Goal: Task Accomplishment & Management: Use online tool/utility

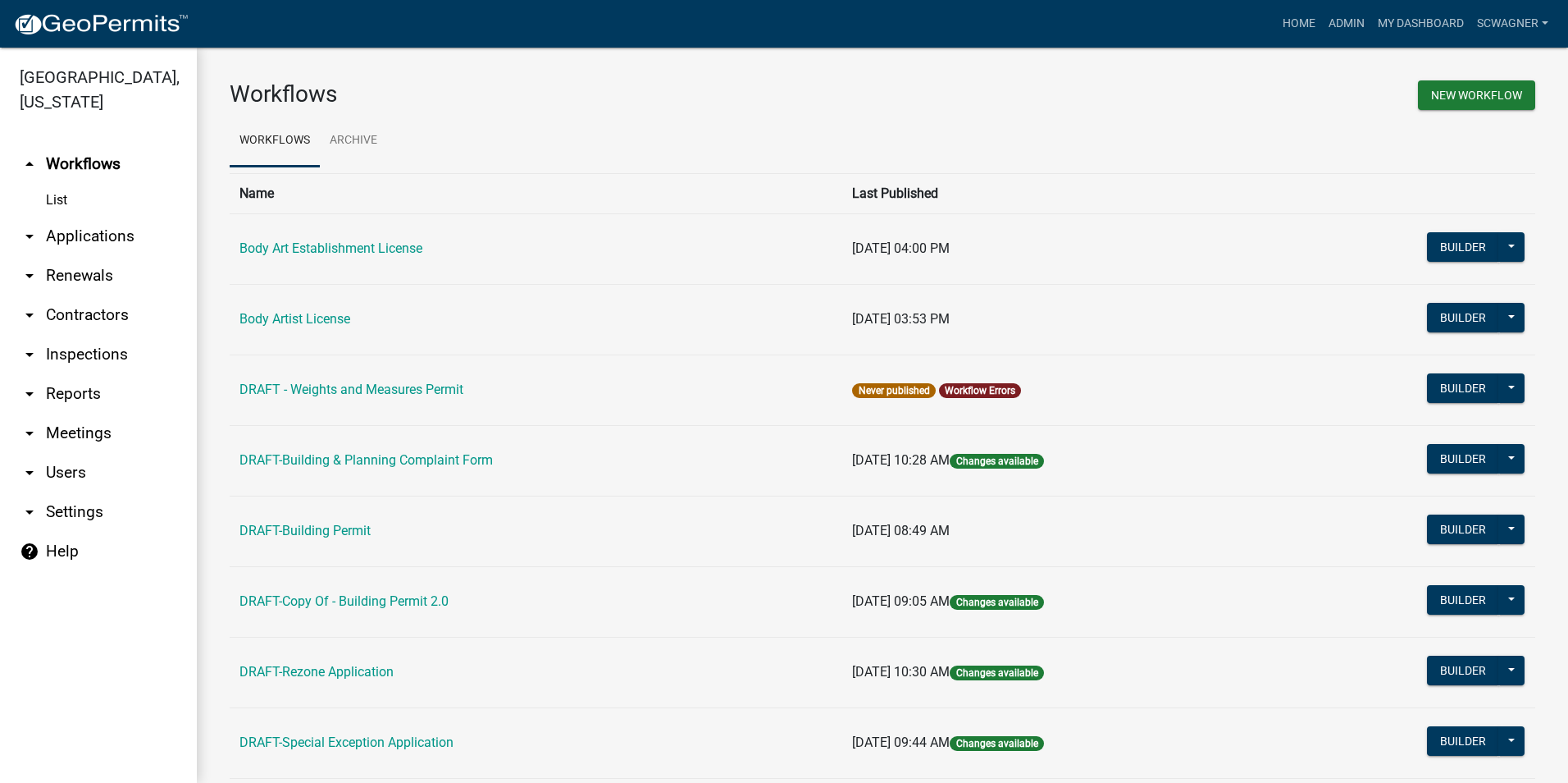
click at [88, 230] on link "arrow_drop_down Applications" at bounding box center [98, 237] width 197 height 40
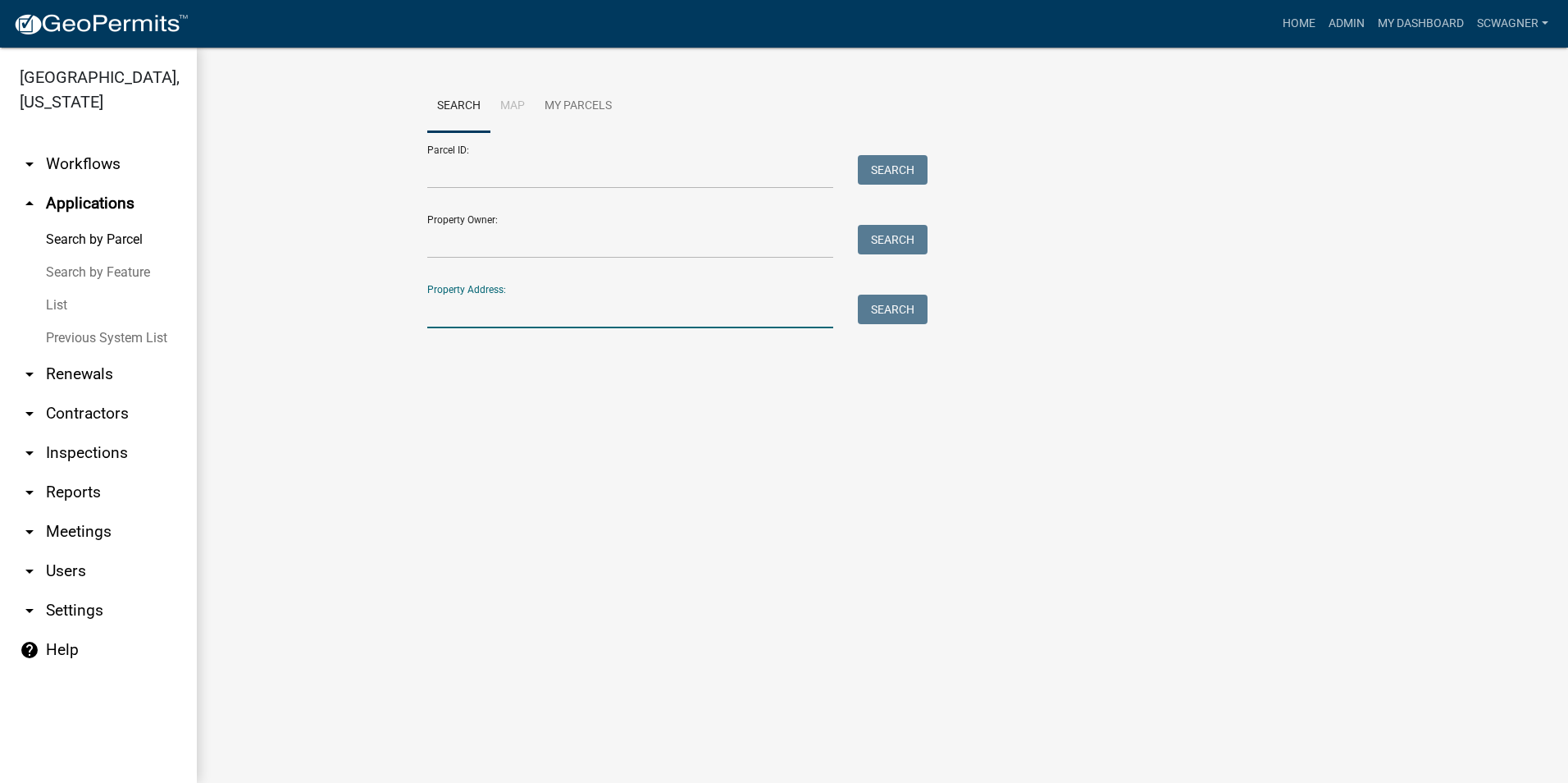
click at [476, 307] on input "Property Address:" at bounding box center [630, 311] width 406 height 34
click at [900, 304] on button "Search" at bounding box center [893, 308] width 70 height 29
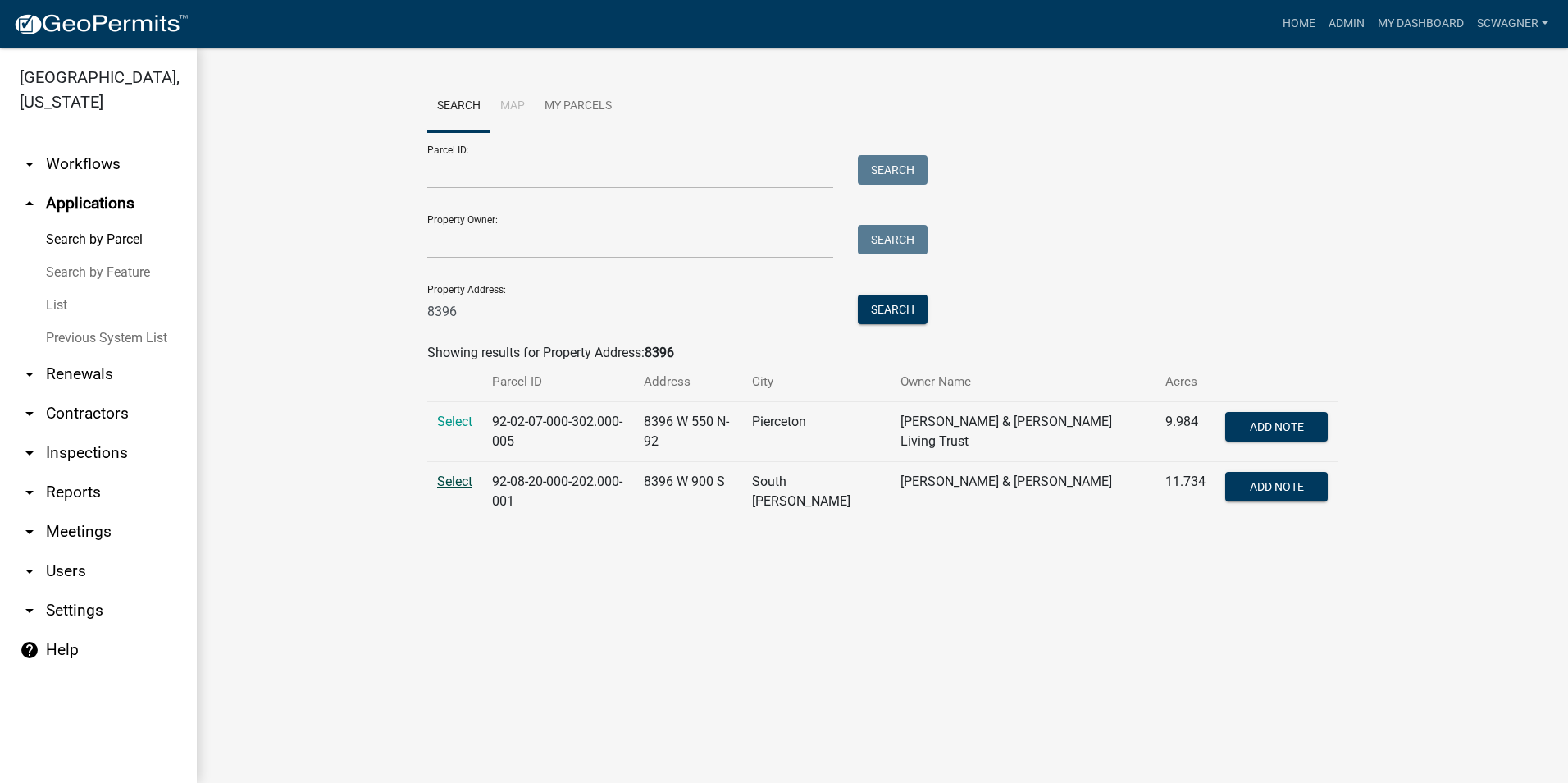
click at [453, 474] on span "Select" at bounding box center [454, 481] width 35 height 16
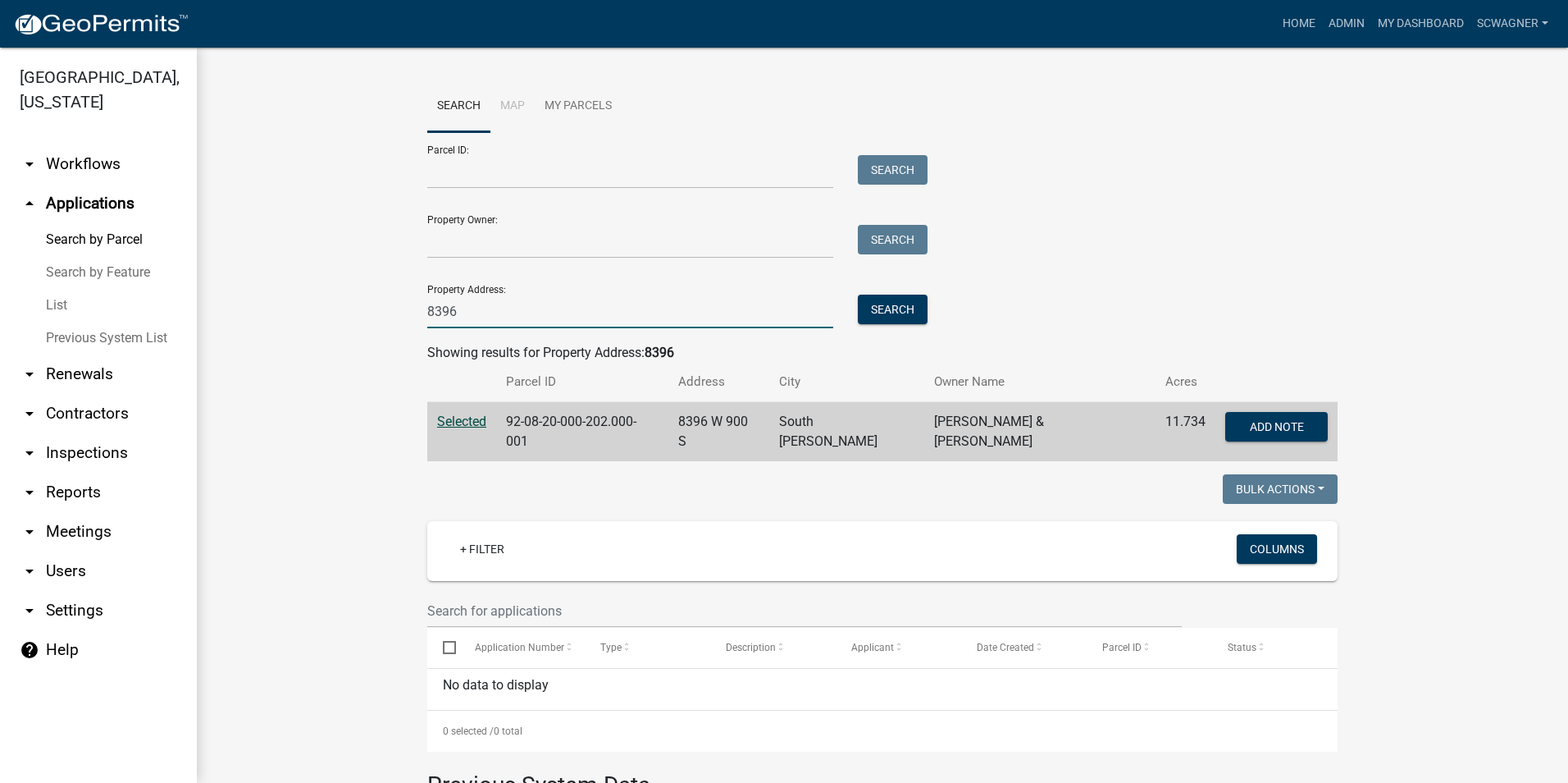
click at [483, 313] on input "8396" at bounding box center [630, 311] width 406 height 34
type input "8"
type input "8449"
click at [883, 318] on button "Search" at bounding box center [893, 308] width 70 height 29
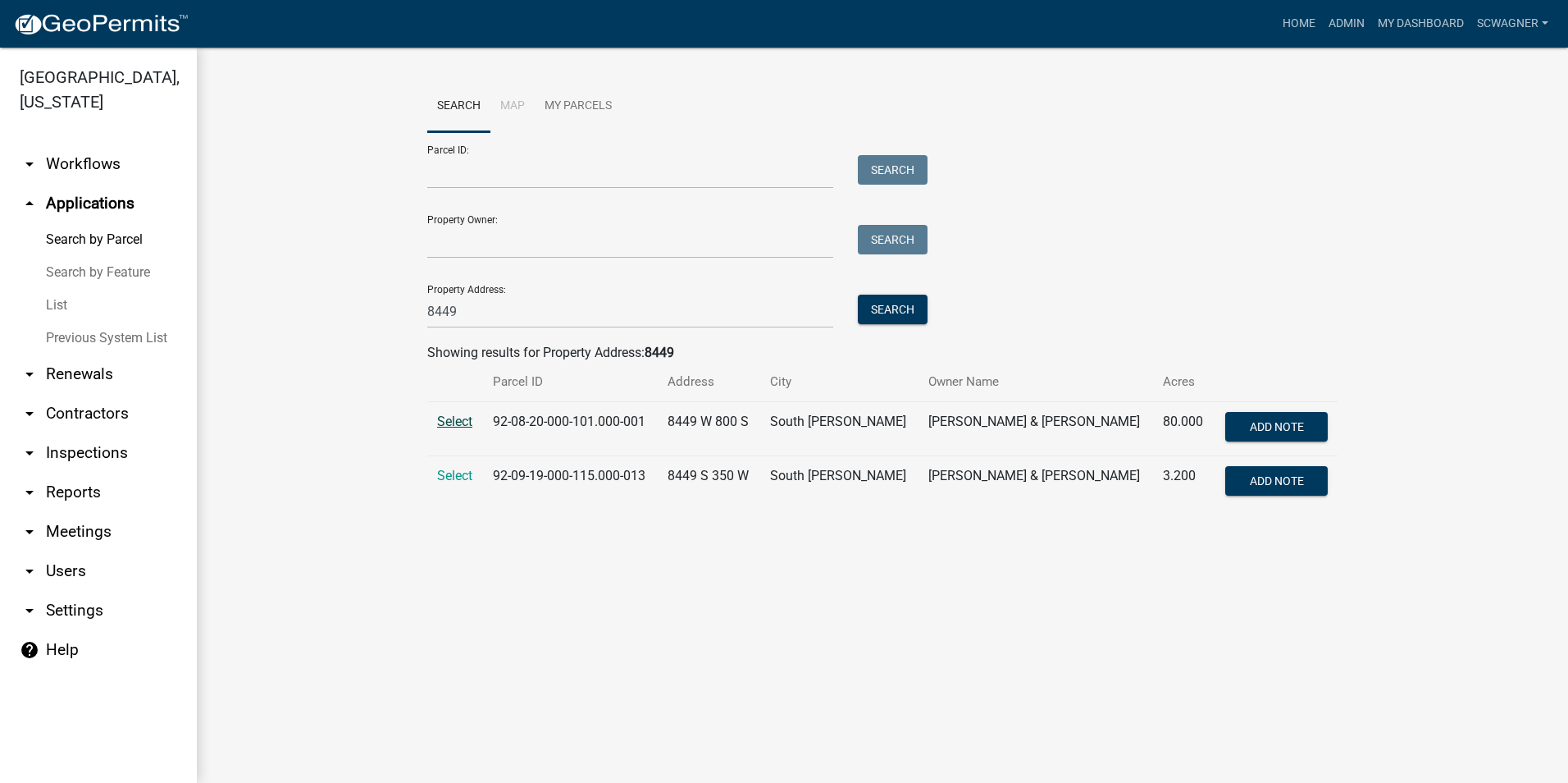
click at [458, 421] on span "Select" at bounding box center [454, 421] width 35 height 16
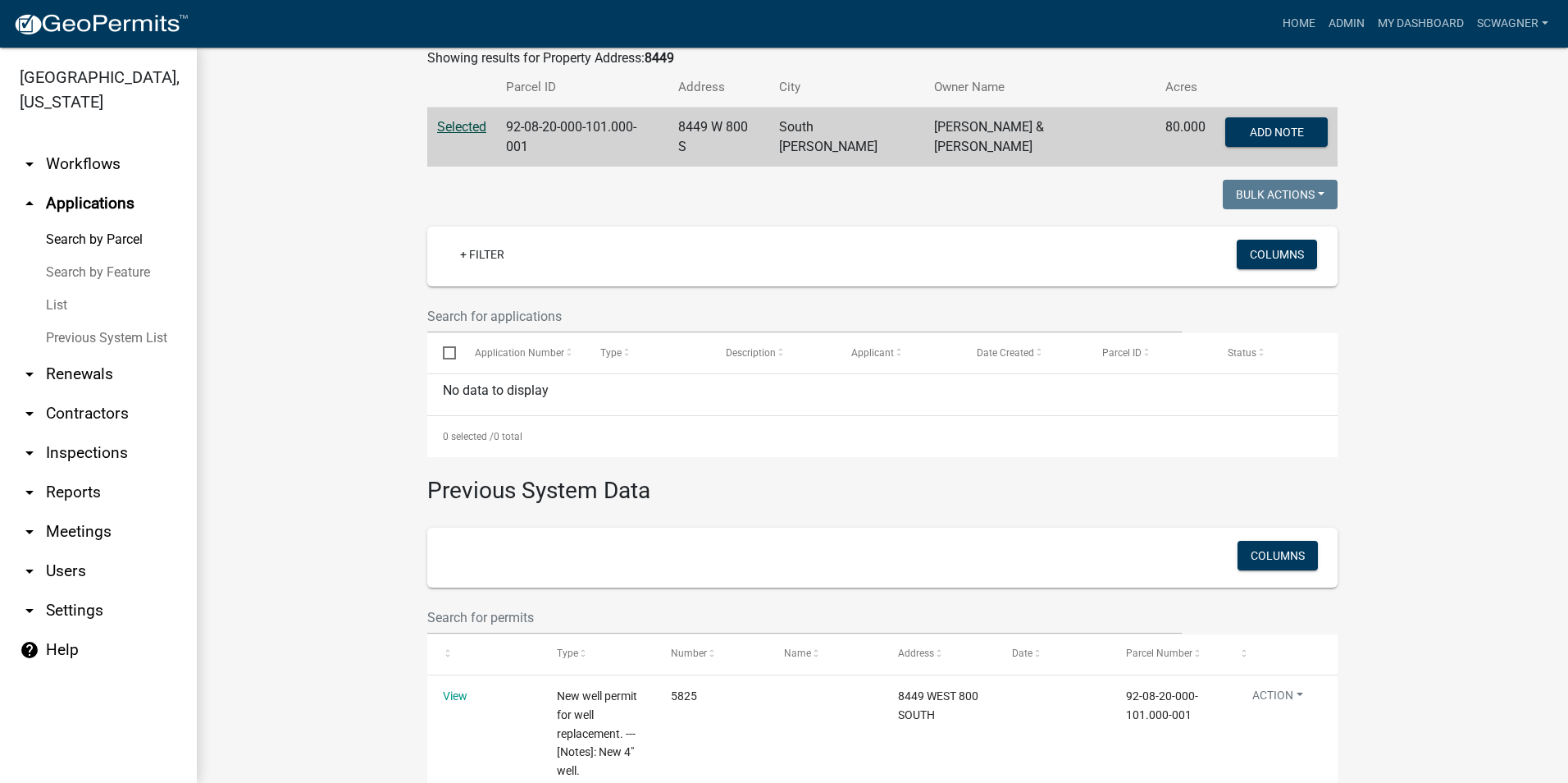
scroll to position [378, 0]
